Goal: Find specific page/section: Find specific page/section

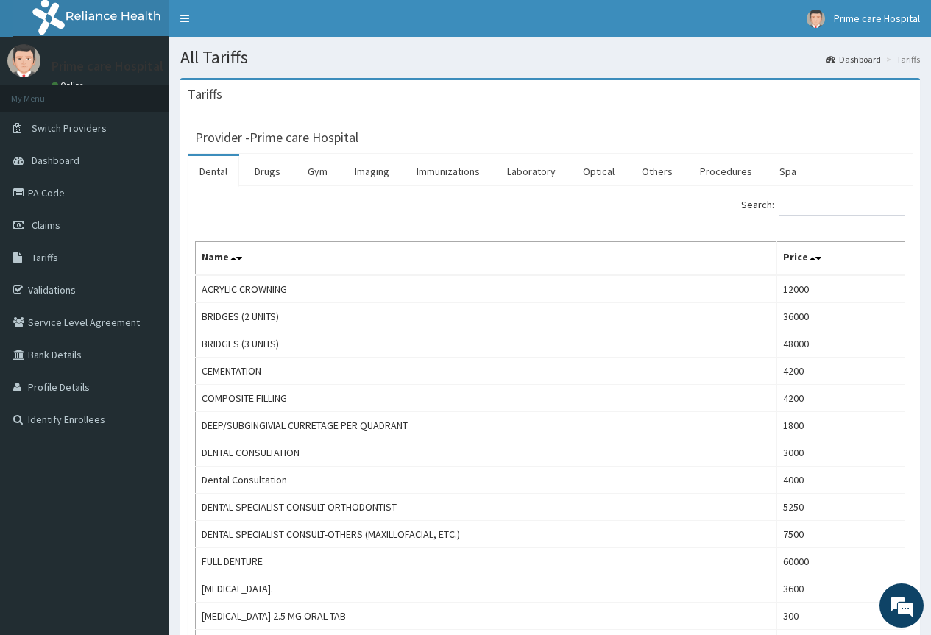
click at [73, 190] on link "PA Code" at bounding box center [84, 193] width 169 height 32
click at [710, 166] on link "Procedures" at bounding box center [726, 171] width 76 height 31
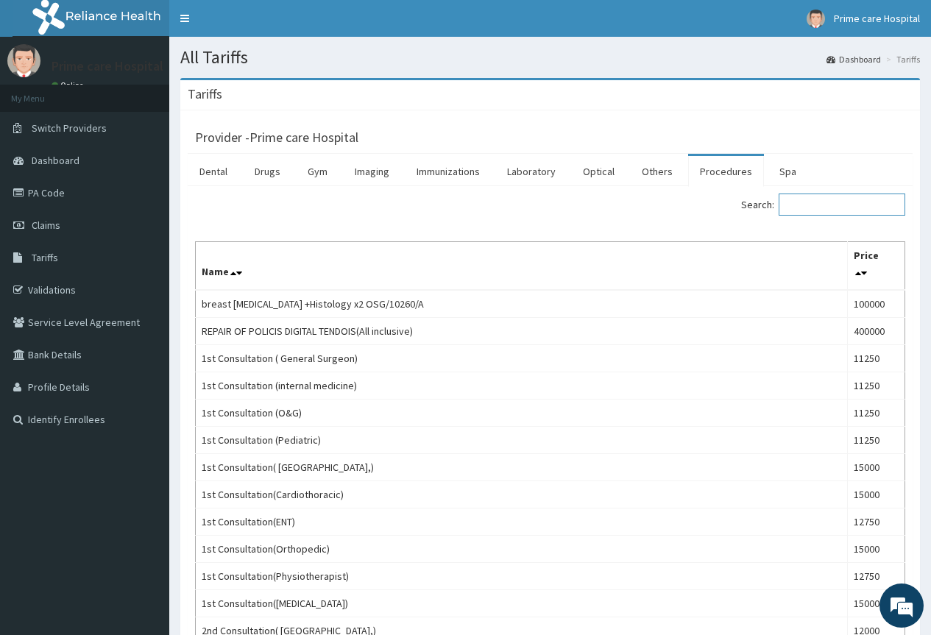
click at [862, 205] on input "Search:" at bounding box center [842, 205] width 127 height 22
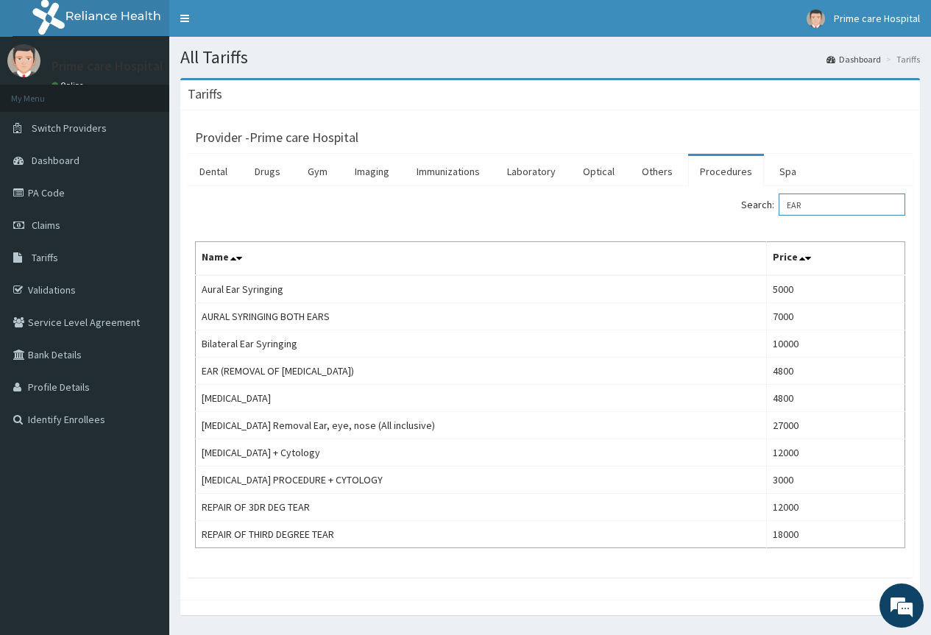
type input "EAR"
